Goal: Book appointment/travel/reservation

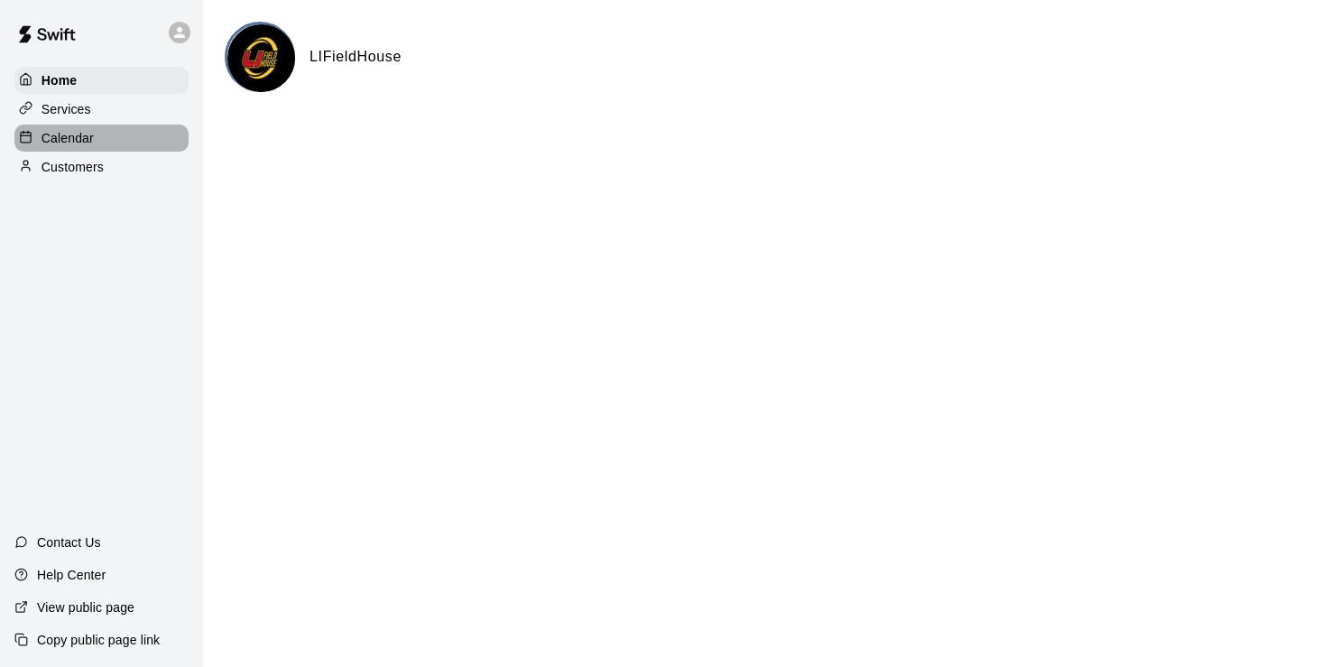
click at [70, 152] on div "Calendar" at bounding box center [101, 138] width 174 height 27
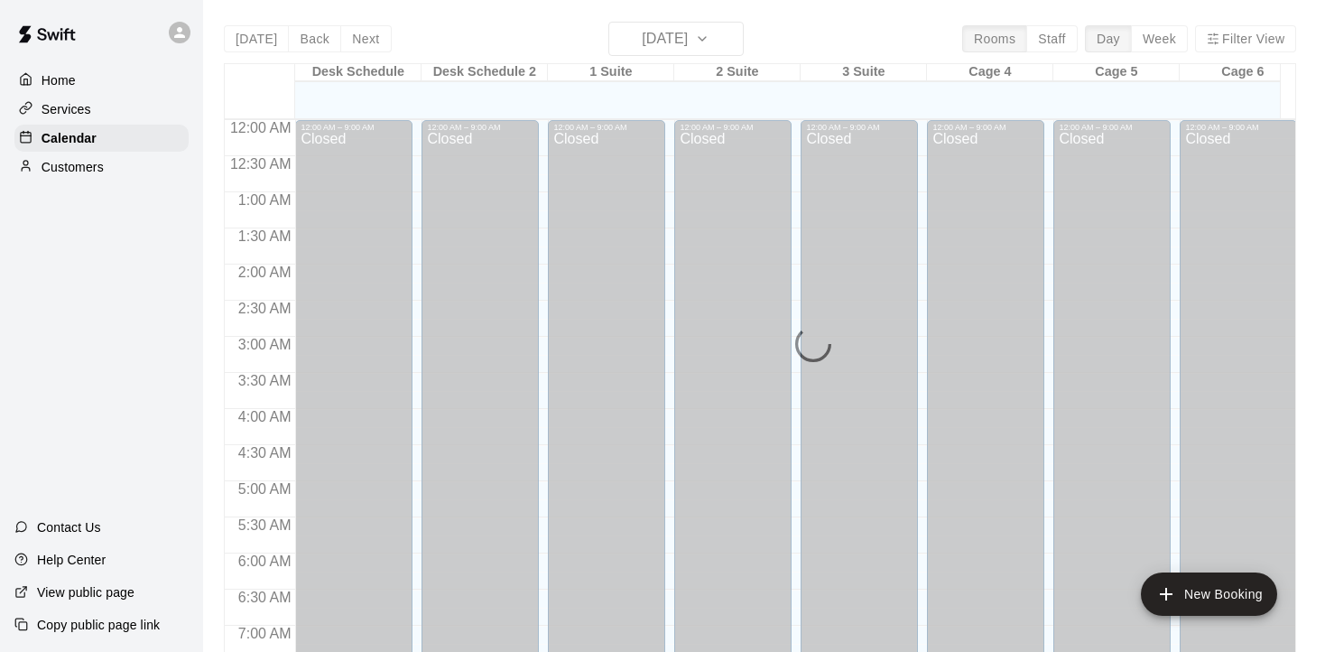
scroll to position [680, 0]
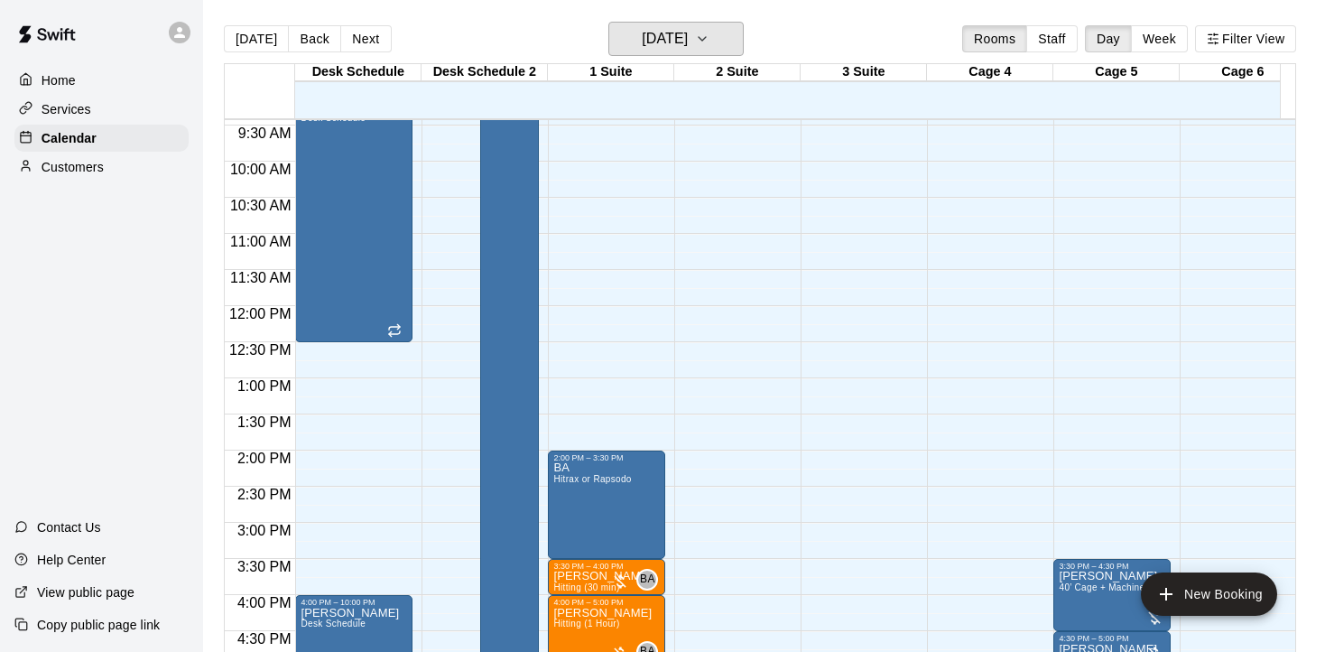
click at [688, 36] on h6 "[DATE]" at bounding box center [665, 38] width 46 height 25
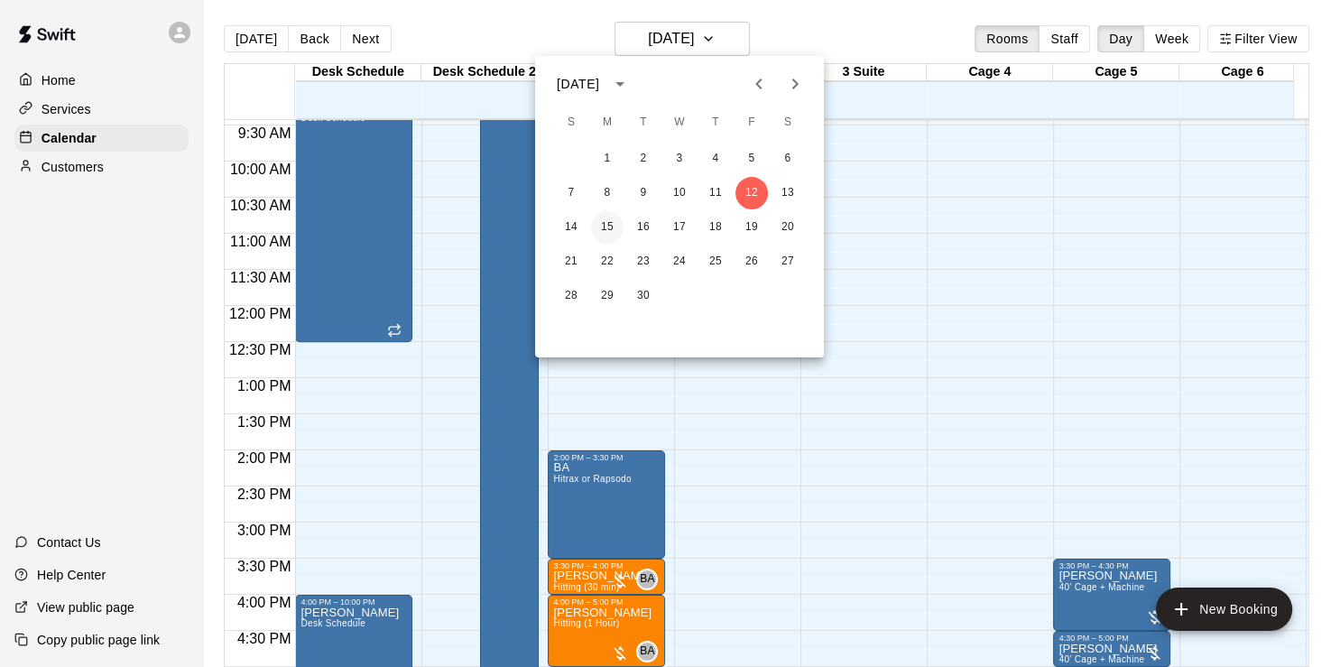
click at [601, 230] on button "15" at bounding box center [607, 227] width 32 height 32
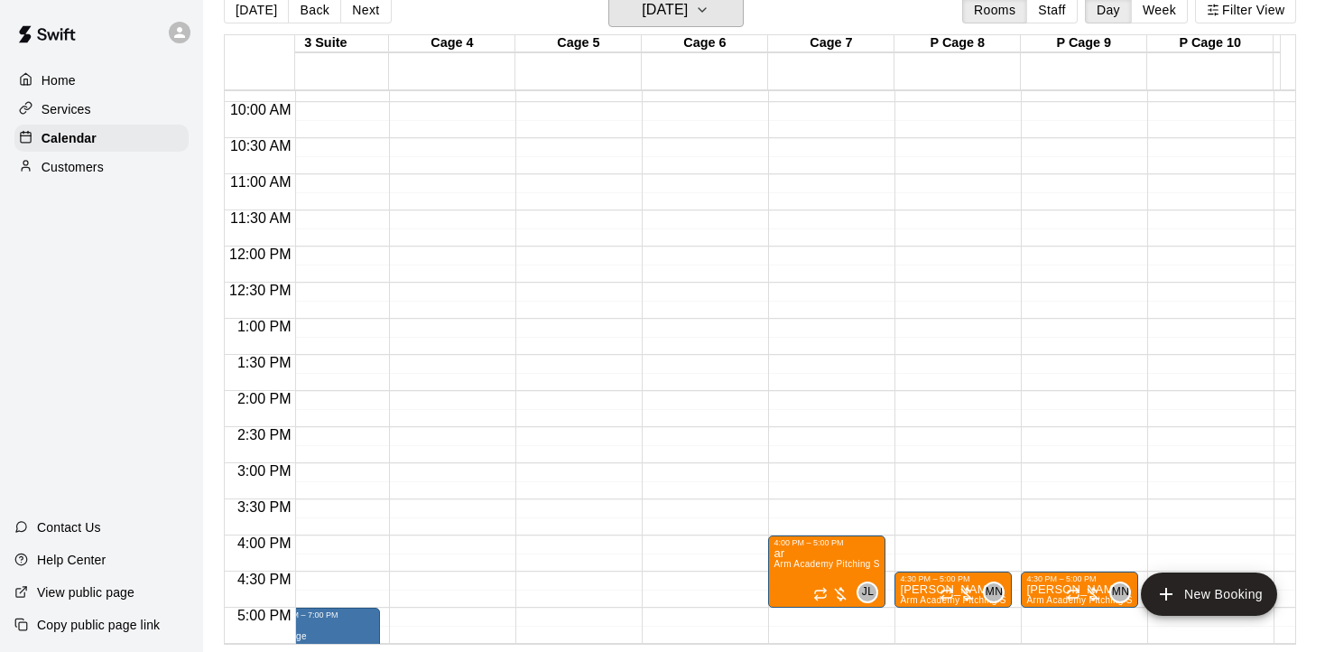
scroll to position [0, 667]
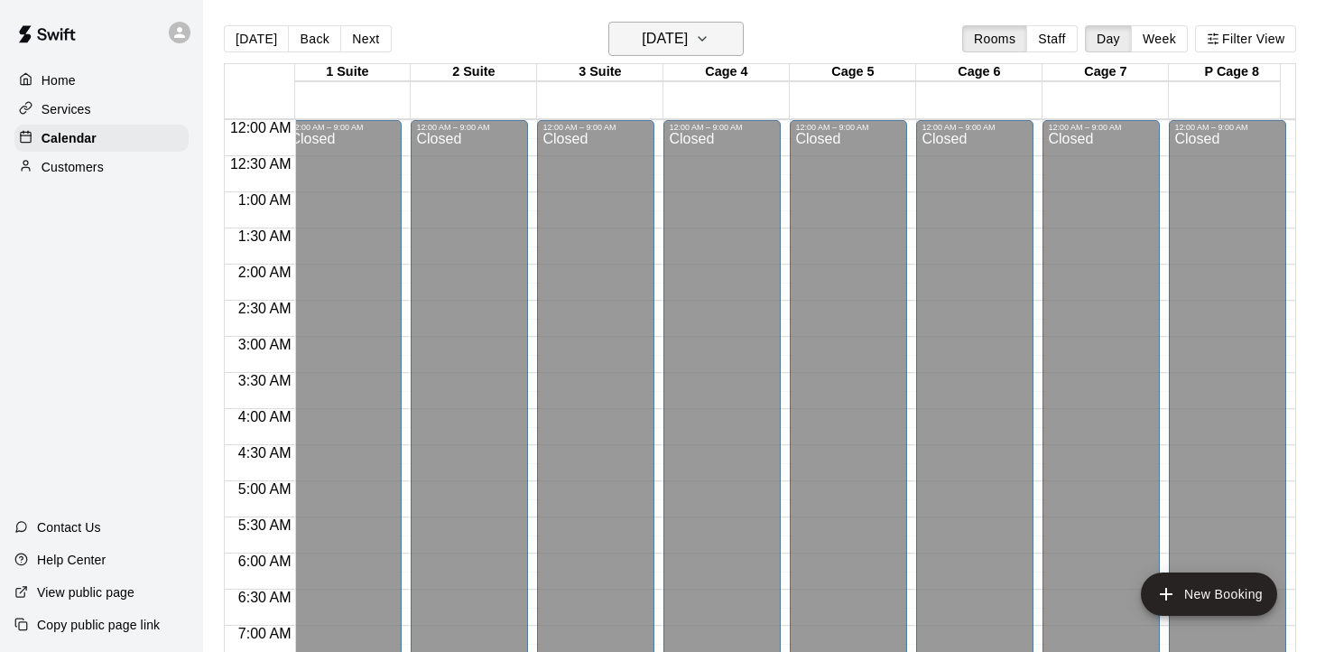
click at [688, 28] on h6 "[DATE]" at bounding box center [665, 38] width 46 height 25
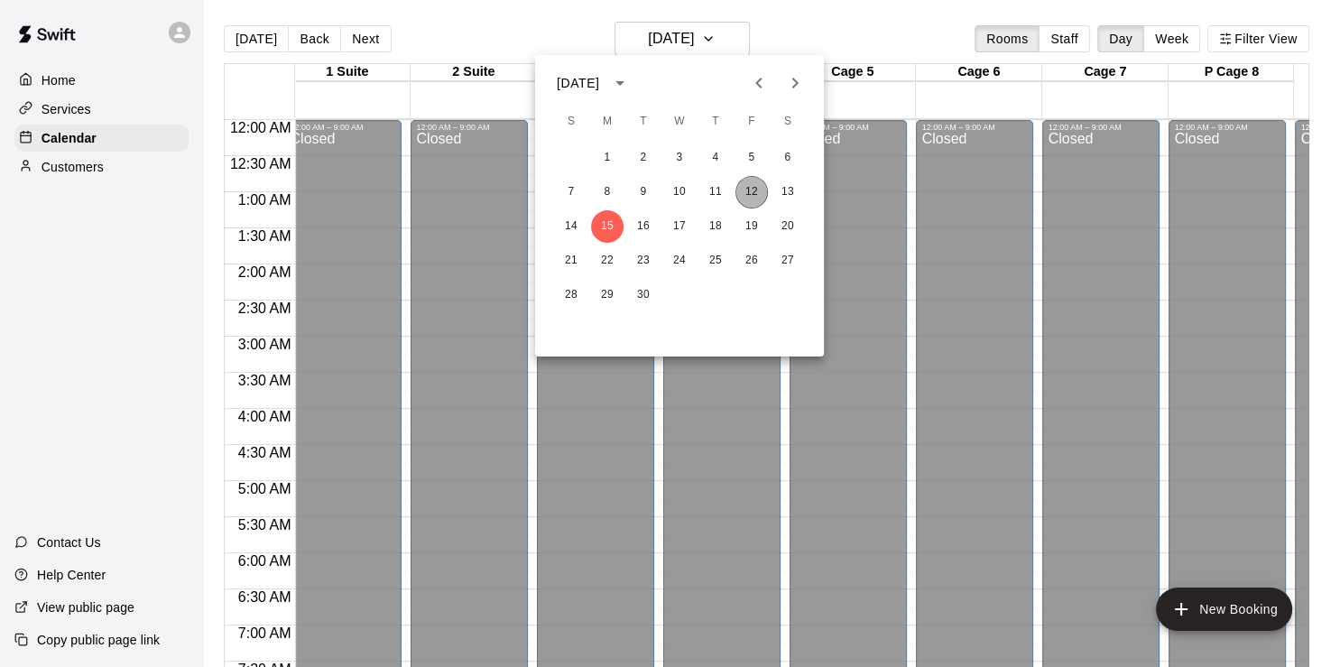
click at [749, 197] on button "12" at bounding box center [751, 192] width 32 height 32
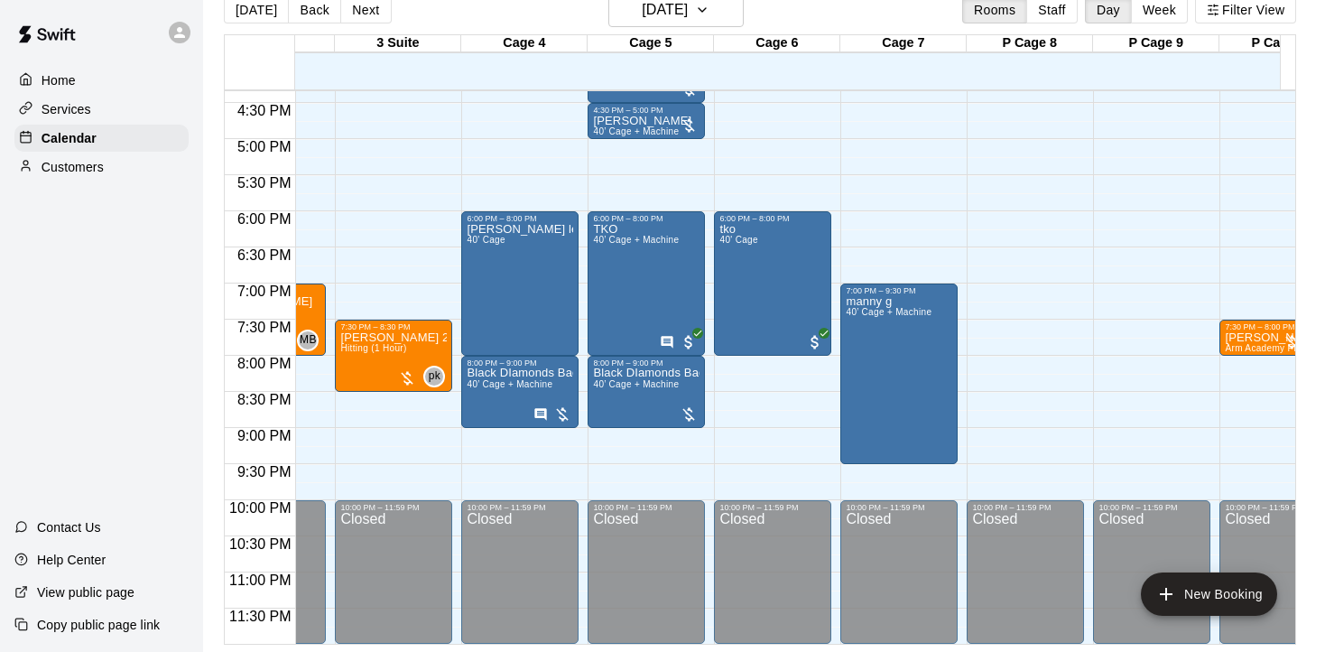
click at [171, 38] on div at bounding box center [180, 33] width 22 height 22
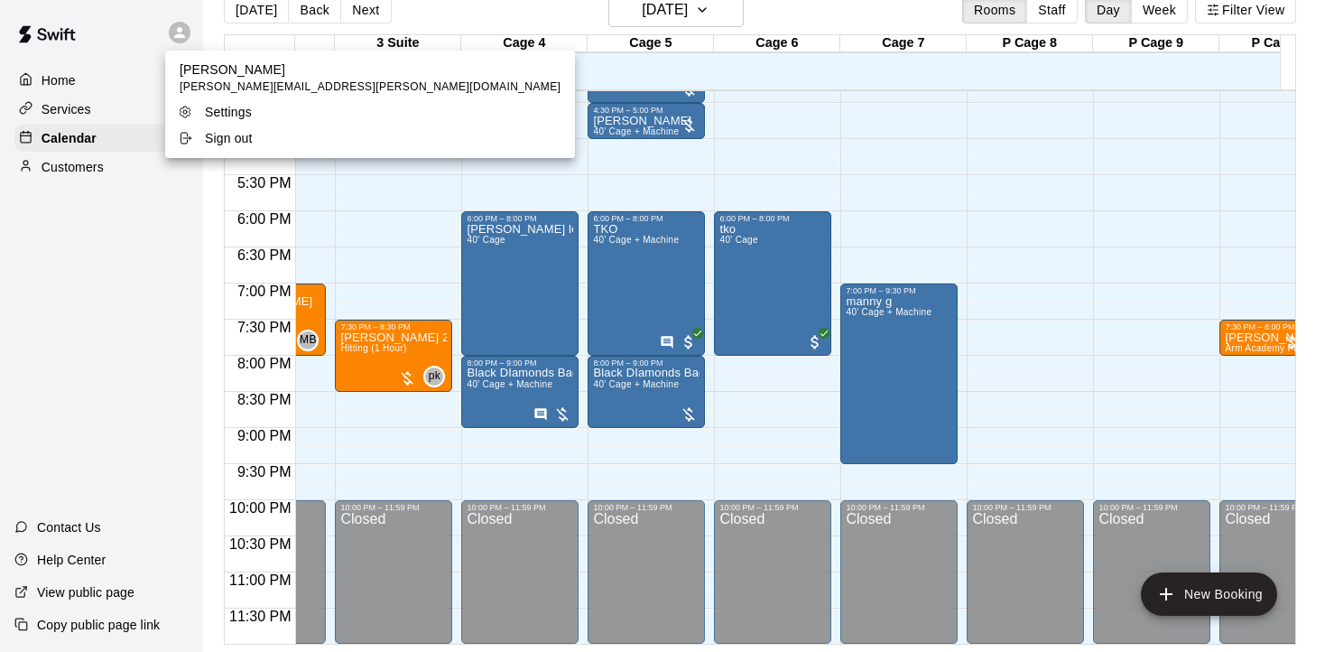
scroll to position [29, 0]
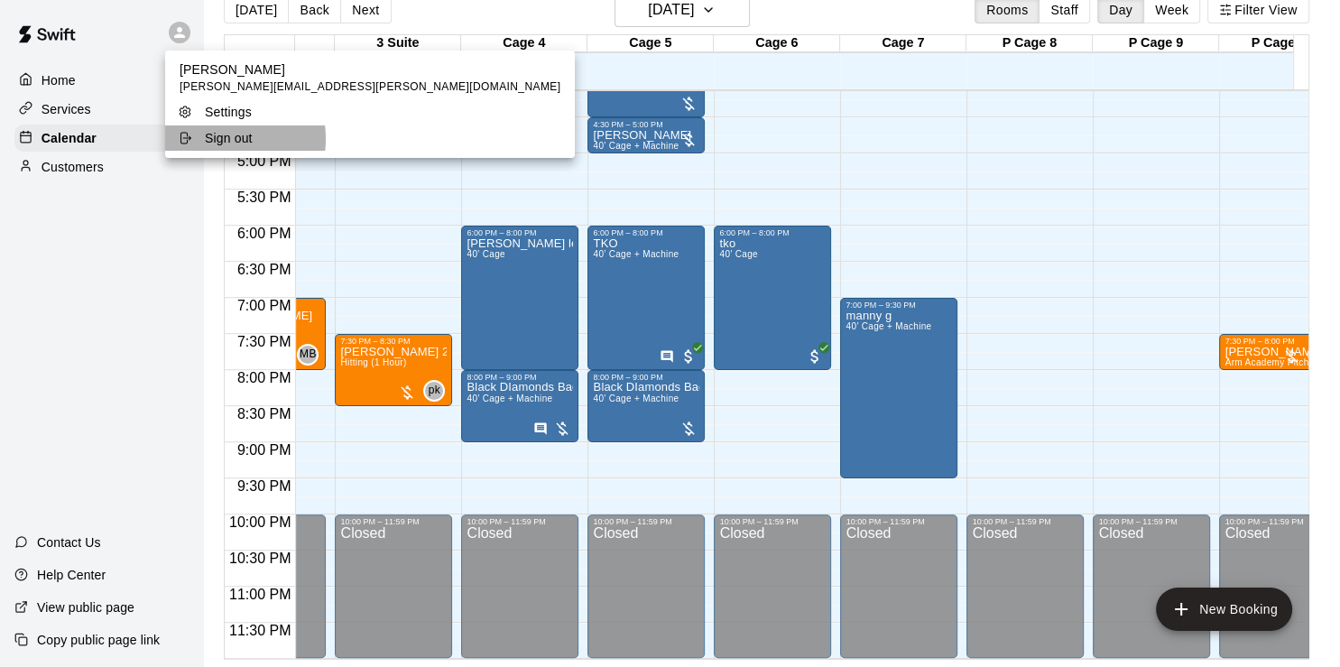
click at [211, 139] on p "Sign out" at bounding box center [229, 138] width 48 height 18
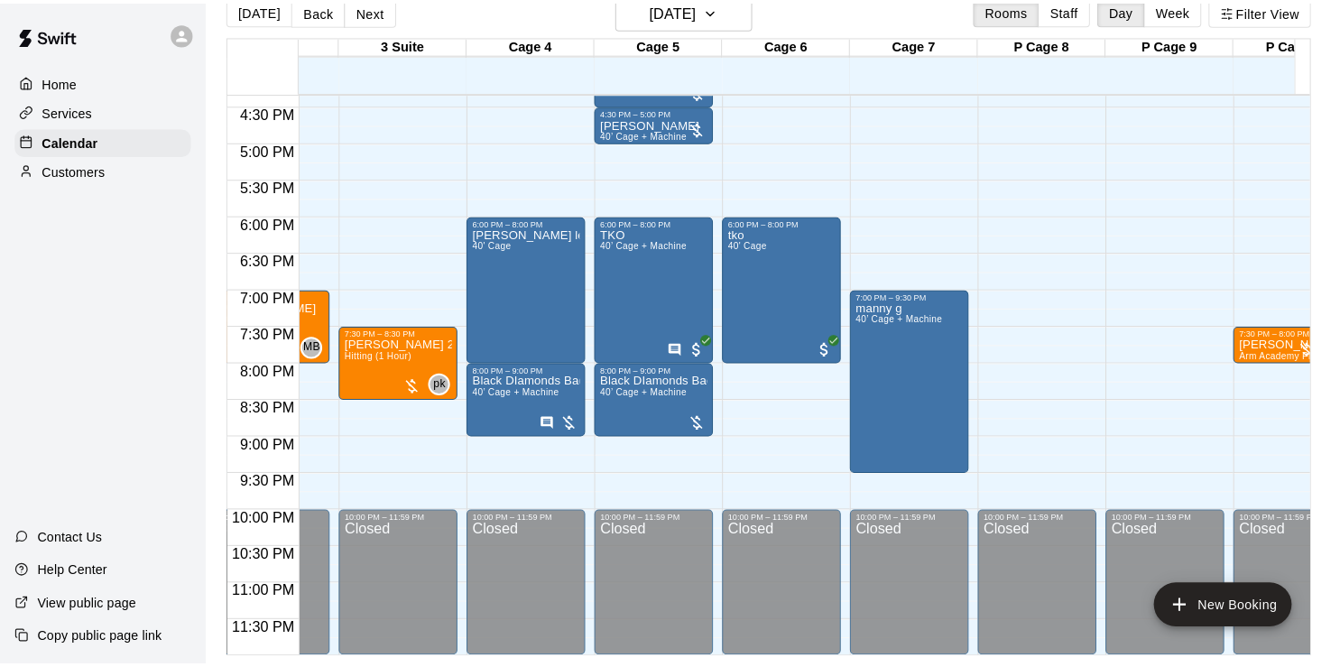
scroll to position [0, 0]
